Goal: Task Accomplishment & Management: Use online tool/utility

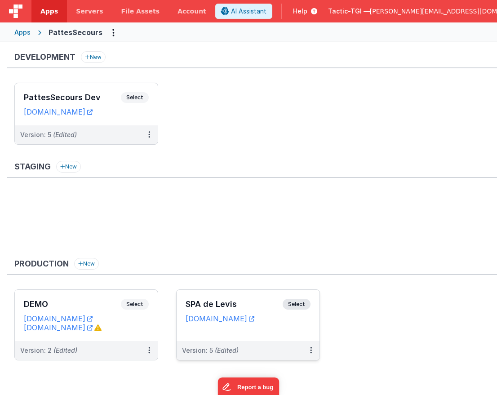
click at [231, 347] on span "(Edited)" at bounding box center [227, 350] width 24 height 8
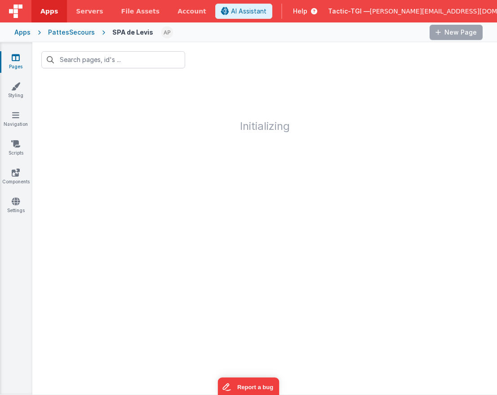
click at [50, 13] on span "Apps" at bounding box center [49, 11] width 18 height 9
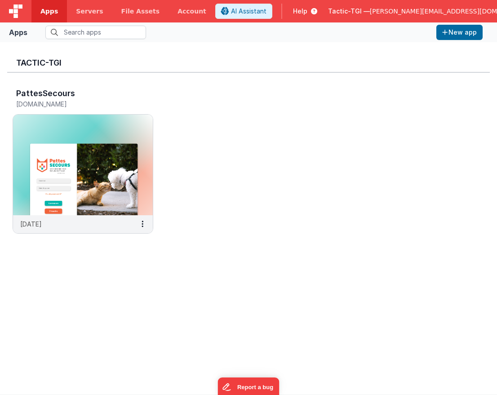
click at [51, 10] on span "Apps" at bounding box center [49, 11] width 18 height 9
drag, startPoint x: 22, startPoint y: 12, endPoint x: 26, endPoint y: 18, distance: 7.3
click at [22, 13] on img at bounding box center [15, 10] width 13 height 13
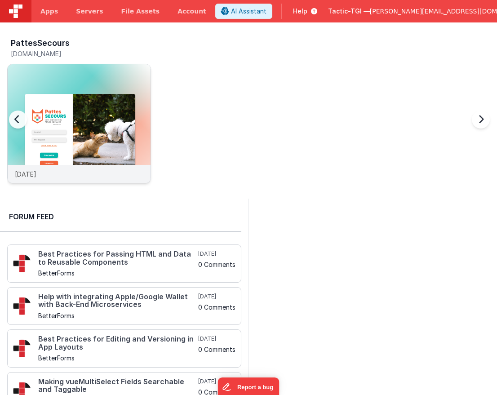
click at [54, 175] on div "[DATE]" at bounding box center [79, 174] width 143 height 18
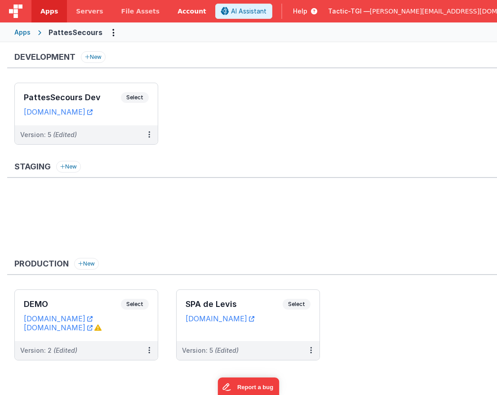
click at [172, 19] on link "Account" at bounding box center [191, 11] width 47 height 22
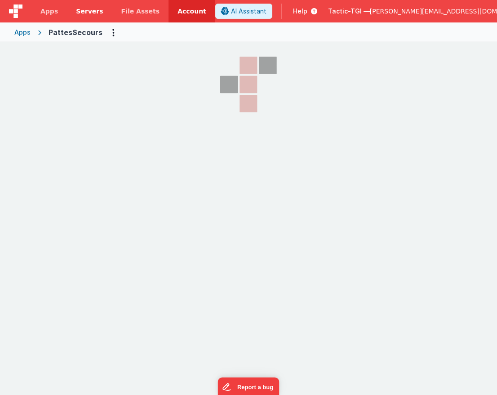
click at [128, 13] on span "File Assets" at bounding box center [140, 11] width 39 height 9
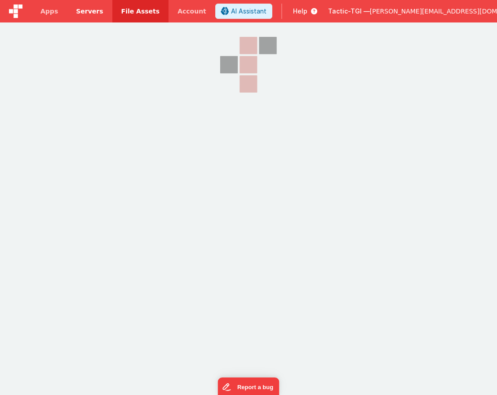
click at [76, 14] on span "Servers" at bounding box center [89, 11] width 27 height 9
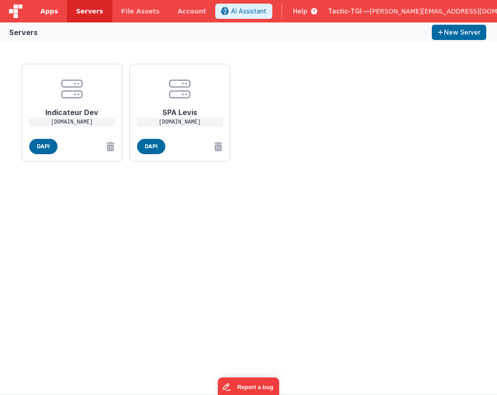
click at [52, 17] on link "Apps" at bounding box center [48, 11] width 35 height 22
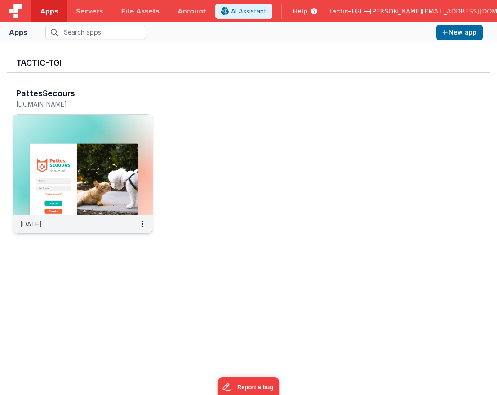
click at [96, 231] on div "[DATE]" at bounding box center [83, 224] width 140 height 18
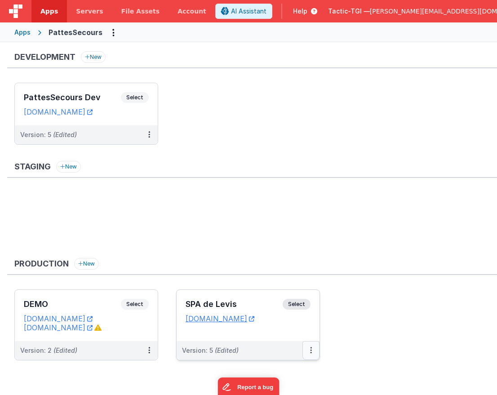
click at [309, 349] on button at bounding box center [310, 350] width 17 height 19
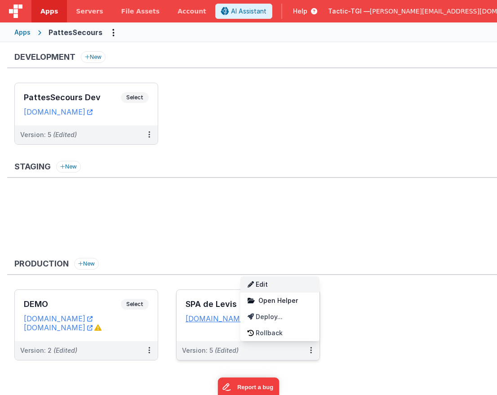
click at [274, 285] on link "Edit" at bounding box center [279, 284] width 79 height 16
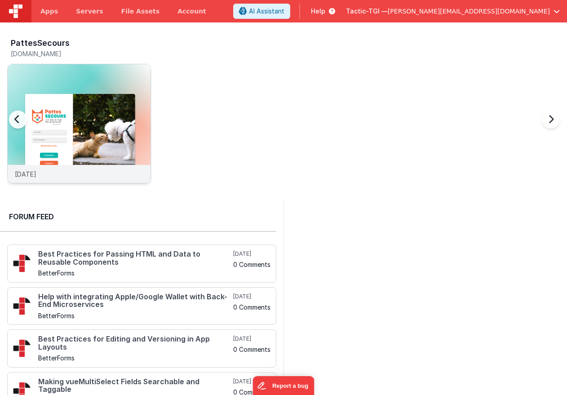
click at [76, 170] on div "[DATE]" at bounding box center [79, 174] width 143 height 18
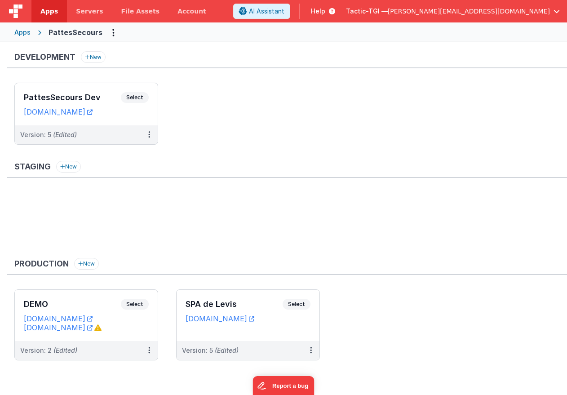
drag, startPoint x: 373, startPoint y: 228, endPoint x: 368, endPoint y: 234, distance: 7.3
click at [368, 234] on ul at bounding box center [290, 221] width 552 height 58
click at [247, 320] on link "[DOMAIN_NAME]" at bounding box center [219, 318] width 69 height 9
click at [254, 352] on div "Version: 5 (Edited)" at bounding box center [242, 350] width 120 height 9
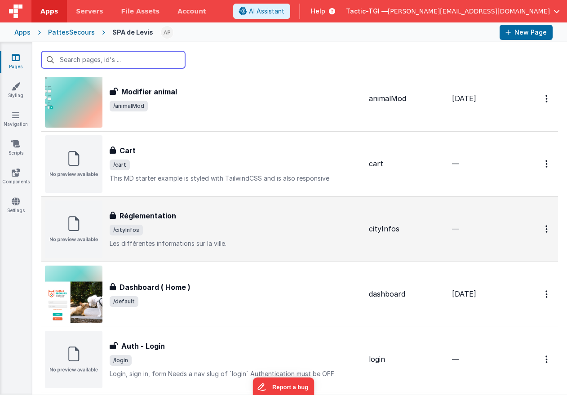
scroll to position [167, 0]
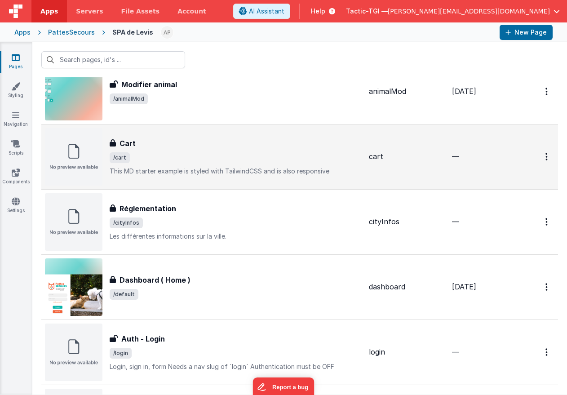
click at [184, 172] on p "This MD starter example is styled with TailwindCSS and is also responsive" at bounding box center [236, 171] width 252 height 9
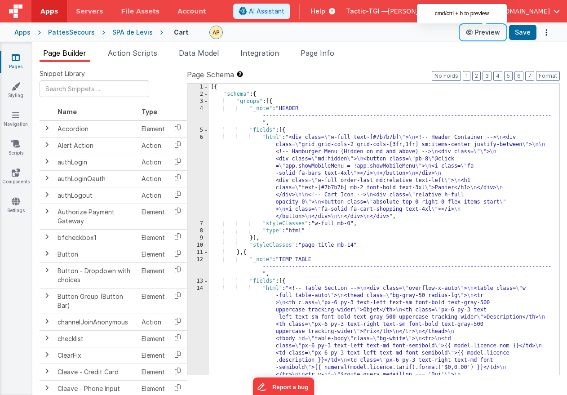
click at [475, 34] on icon at bounding box center [470, 32] width 9 height 6
